Goal: Information Seeking & Learning: Learn about a topic

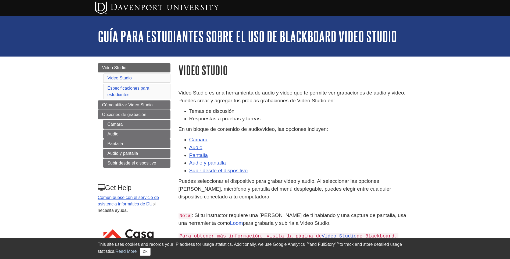
drag, startPoint x: 180, startPoint y: 70, endPoint x: 384, endPoint y: 234, distance: 261.7
click at [384, 234] on div "Video Studio Video Studio es una herramienta de audio y video que te permite ve…" at bounding box center [295, 240] width 234 height 355
copy div "Video Studio Video Studio es una herramienta de audio y video que te permite ve…"
click at [285, 151] on li "Pantalla" at bounding box center [300, 155] width 223 height 8
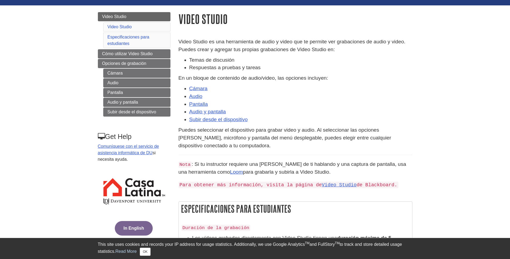
scroll to position [55, 0]
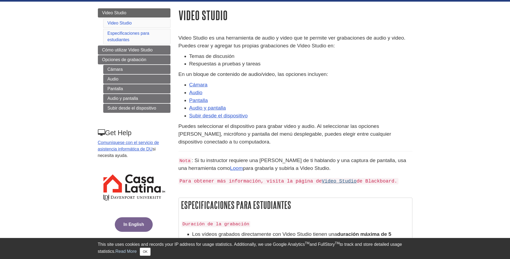
click at [332, 180] on link "Video Studio" at bounding box center [339, 180] width 35 height 5
click at [324, 180] on link "Video Studio" at bounding box center [339, 180] width 35 height 5
click at [328, 181] on link "Video Studio" at bounding box center [339, 180] width 35 height 5
click at [358, 182] on code "Para obtener más información, visita la página de Video Studio de Blackboard." at bounding box center [288, 181] width 220 height 6
click at [292, 182] on code "Para obtener más información, visita la página de Video Studio de Blackboard." at bounding box center [288, 181] width 220 height 6
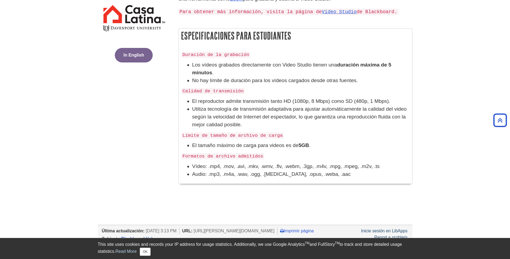
scroll to position [224, 0]
click at [136, 55] on button "In English" at bounding box center [134, 54] width 38 height 15
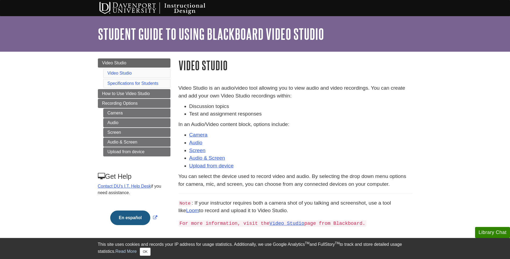
click at [326, 128] on p "In an Audio/Video content block, options include:" at bounding box center [295, 124] width 234 height 8
drag, startPoint x: 177, startPoint y: 88, endPoint x: 356, endPoint y: 222, distance: 223.1
click at [356, 222] on div "Video Studio is an audio/video tool allowing you to view audio and video record…" at bounding box center [295, 234] width 242 height 311
copy div "Video Studio is an audio/video tool allowing you to view audio and video record…"
